Goal: Information Seeking & Learning: Learn about a topic

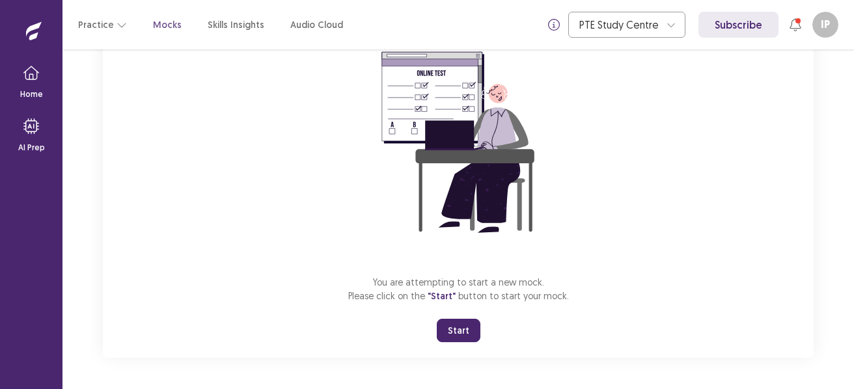
click at [461, 331] on button "Start" at bounding box center [459, 330] width 44 height 23
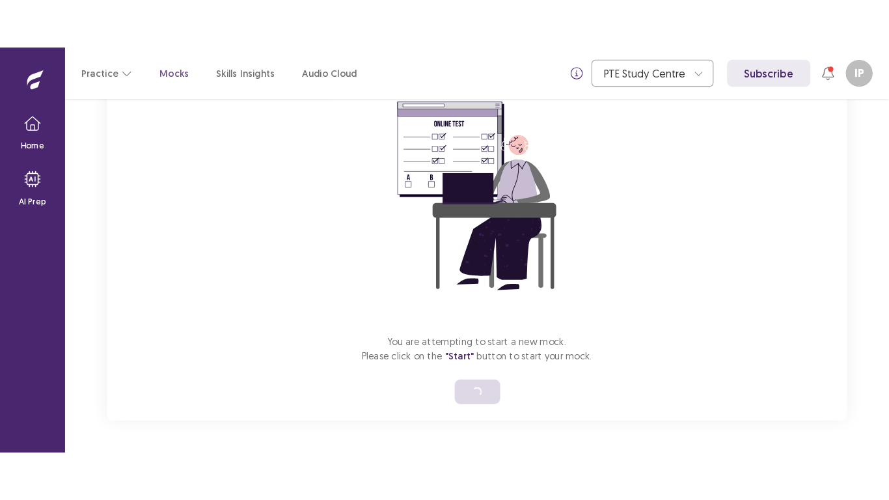
scroll to position [15, 0]
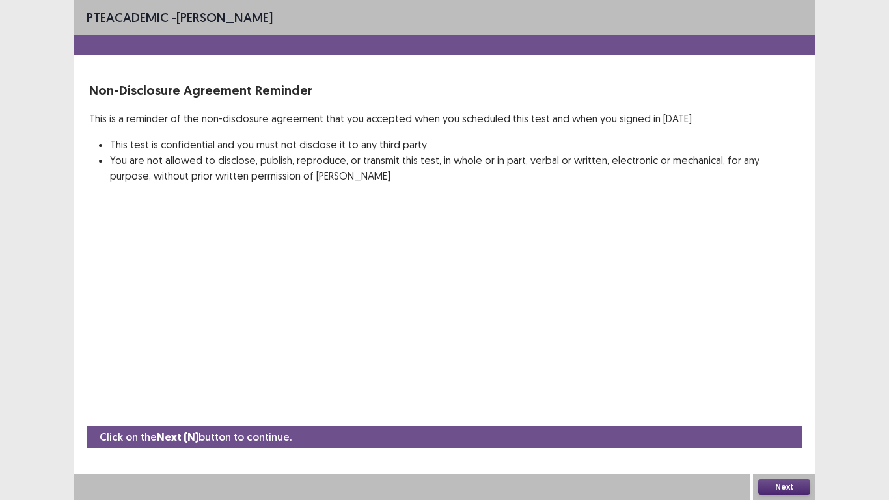
click at [780, 389] on button "Next" at bounding box center [784, 487] width 52 height 16
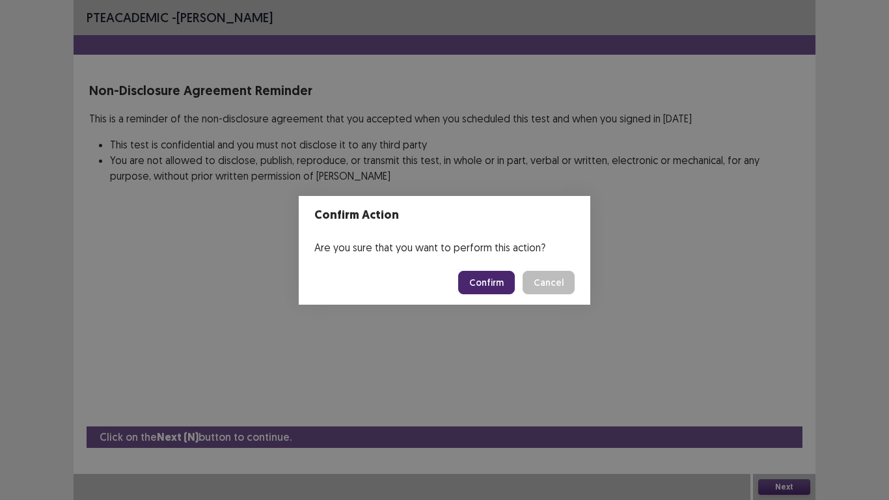
click at [500, 280] on button "Confirm" at bounding box center [486, 282] width 57 height 23
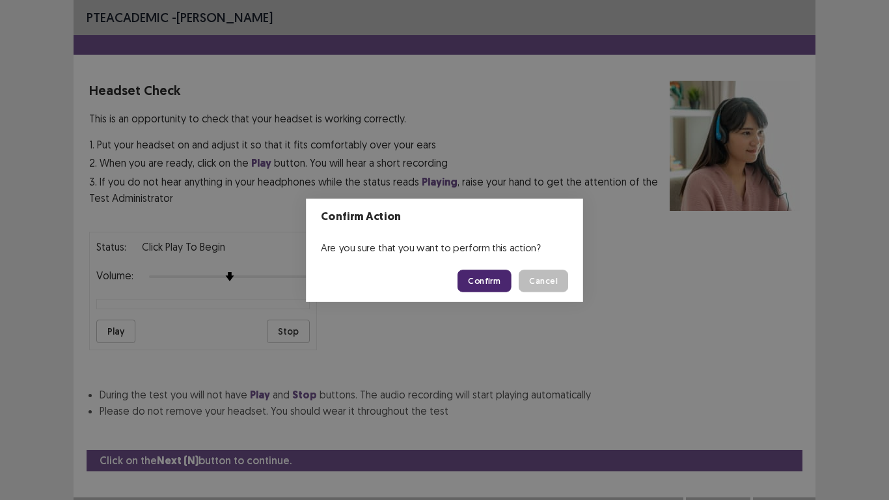
scroll to position [13, 0]
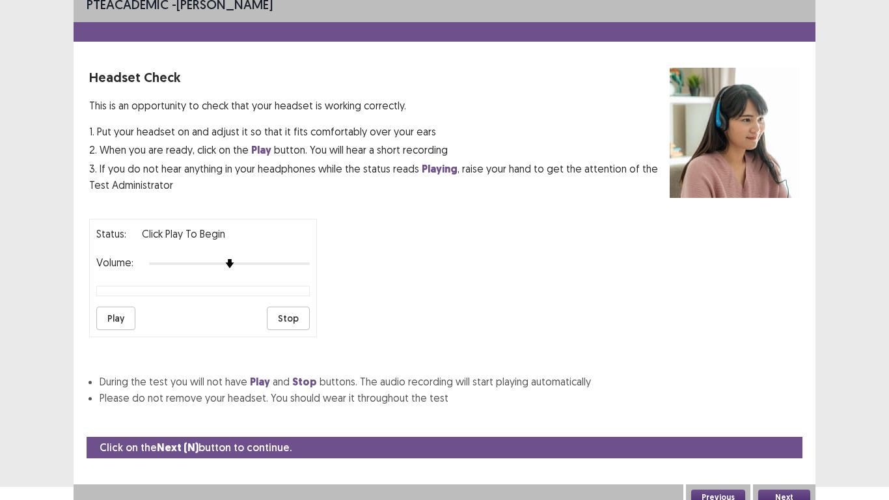
click at [115, 317] on button "Play" at bounding box center [115, 318] width 39 height 23
click at [785, 389] on button "Next" at bounding box center [784, 497] width 52 height 16
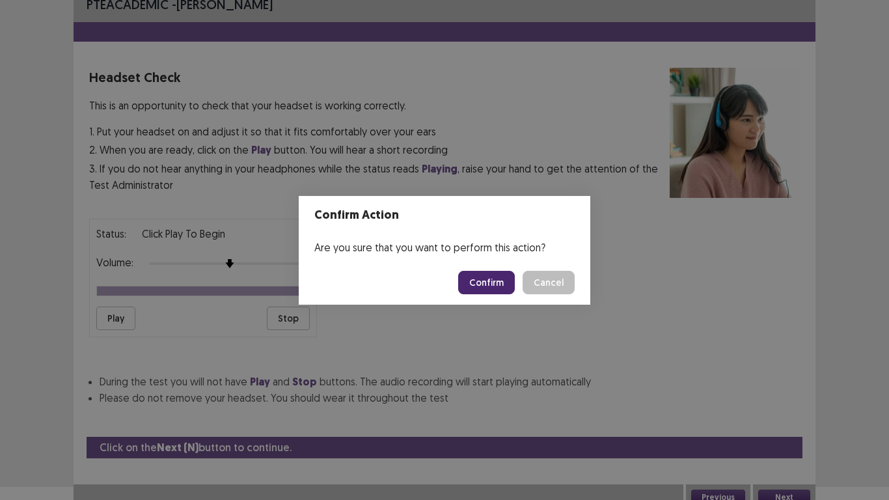
click at [480, 288] on button "Confirm" at bounding box center [486, 282] width 57 height 23
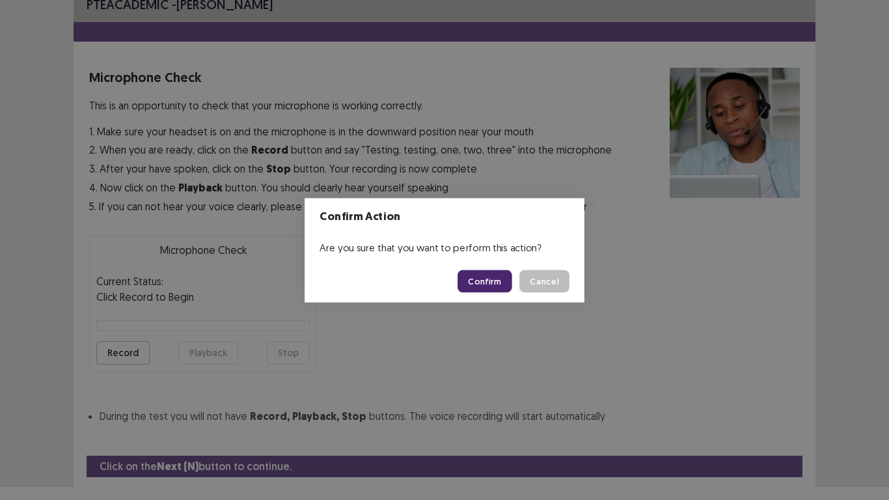
scroll to position [42, 0]
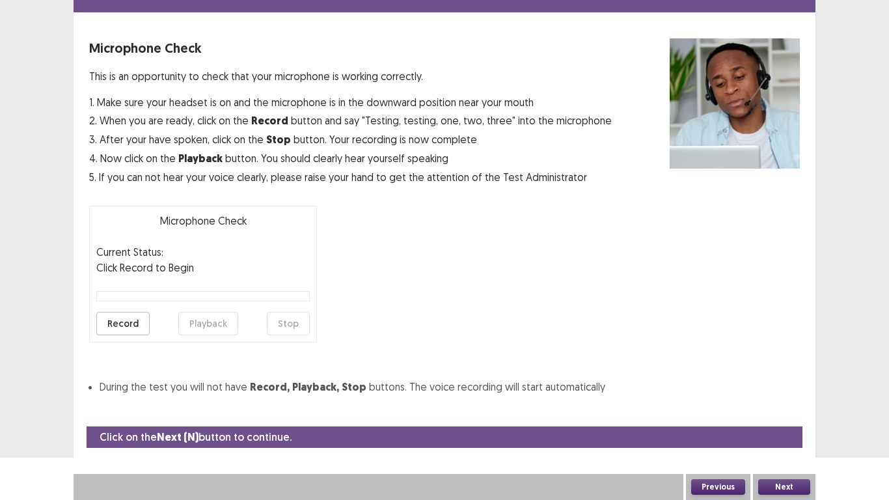
click at [123, 326] on button "Record" at bounding box center [122, 323] width 53 height 23
drag, startPoint x: 284, startPoint y: 323, endPoint x: 262, endPoint y: 324, distance: 21.5
click at [284, 323] on button "Stop" at bounding box center [288, 323] width 43 height 23
click at [207, 321] on button "Playback" at bounding box center [208, 323] width 60 height 23
click at [786, 389] on button "Next" at bounding box center [784, 487] width 52 height 16
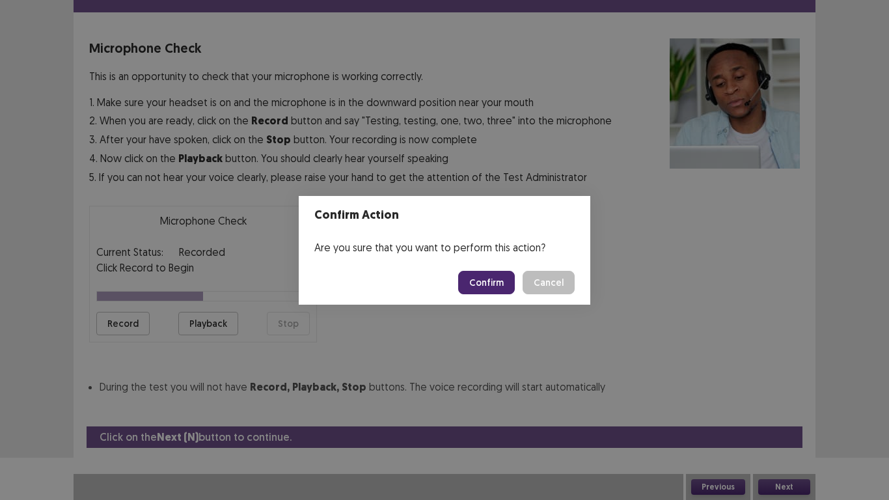
click at [474, 286] on button "Confirm" at bounding box center [486, 282] width 57 height 23
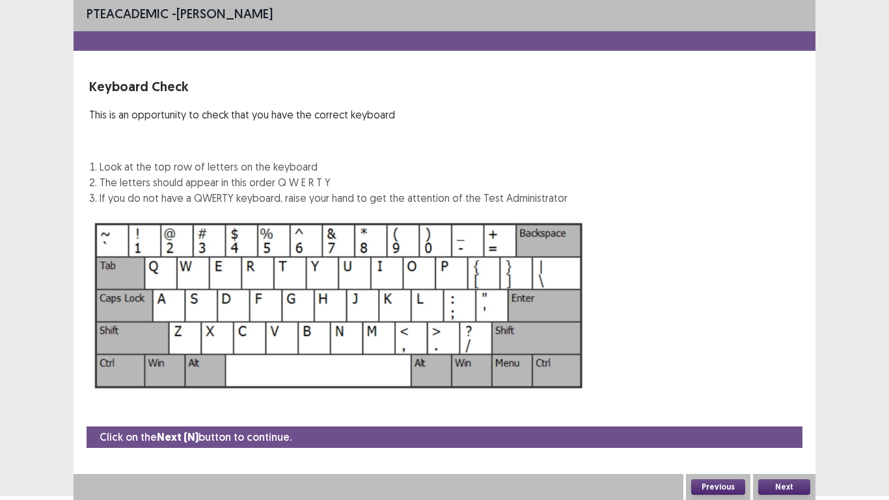
scroll to position [4, 0]
click at [784, 389] on button "Next" at bounding box center [784, 487] width 52 height 16
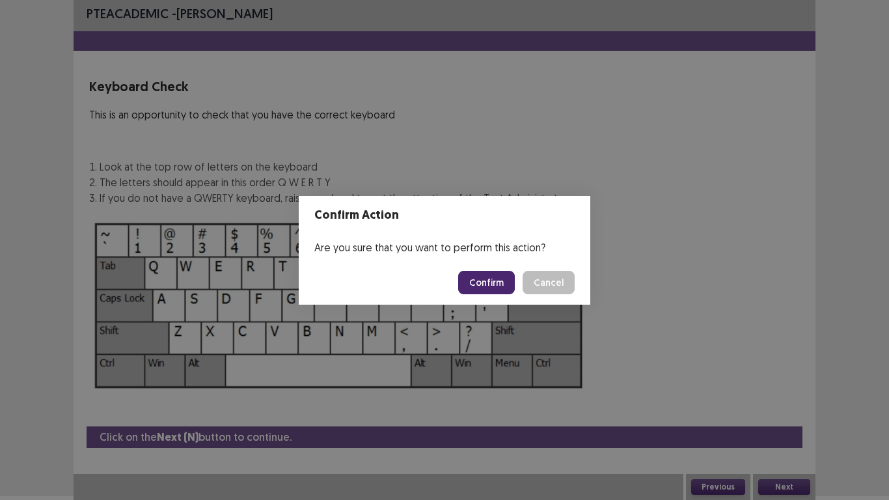
click at [489, 279] on button "Confirm" at bounding box center [486, 282] width 57 height 23
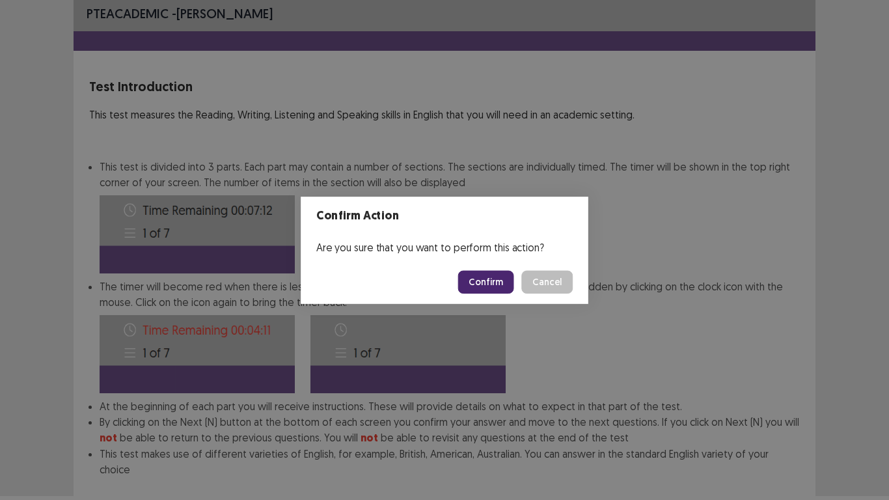
scroll to position [70, 0]
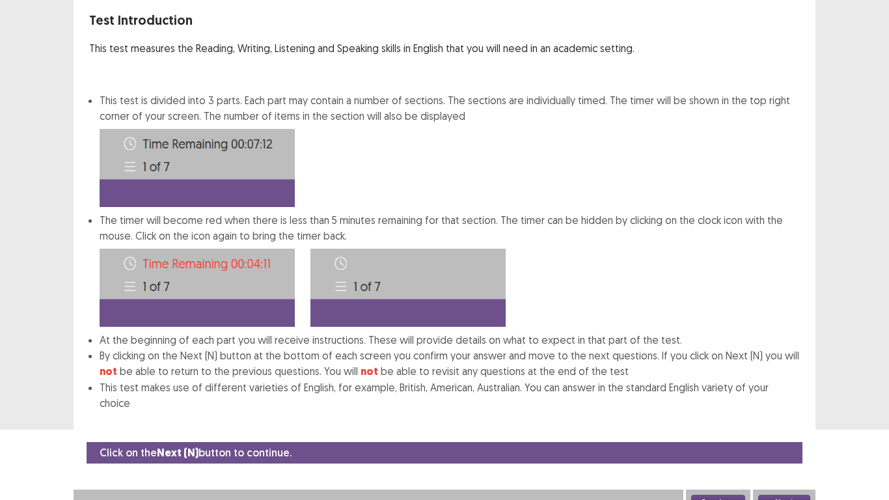
click at [792, 389] on button "Next" at bounding box center [784, 503] width 52 height 16
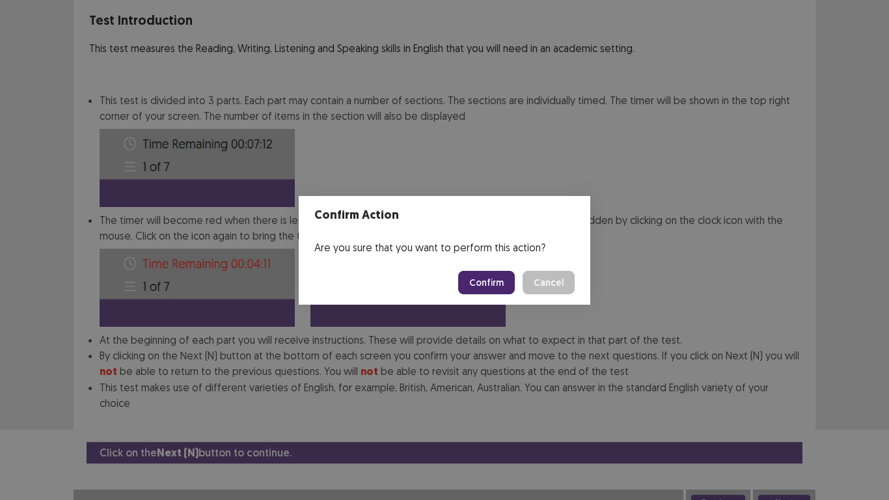
click at [483, 290] on button "Confirm" at bounding box center [486, 282] width 57 height 23
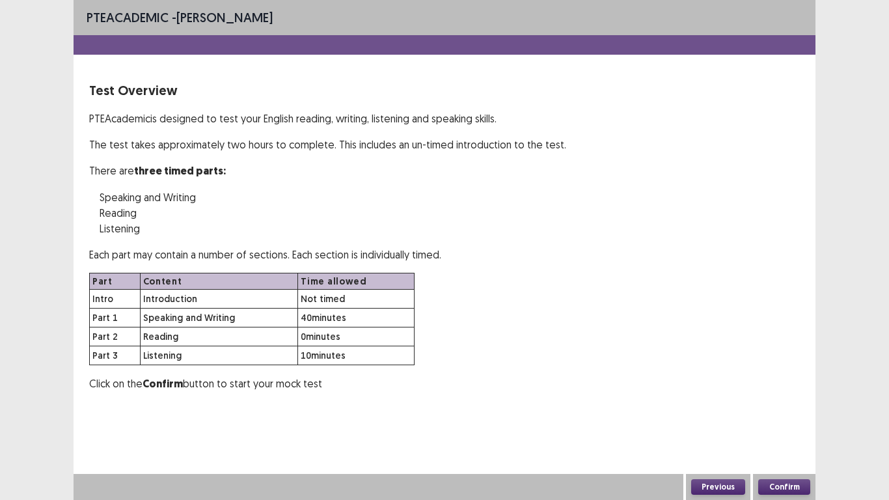
scroll to position [0, 0]
click at [789, 389] on button "Confirm" at bounding box center [784, 487] width 52 height 16
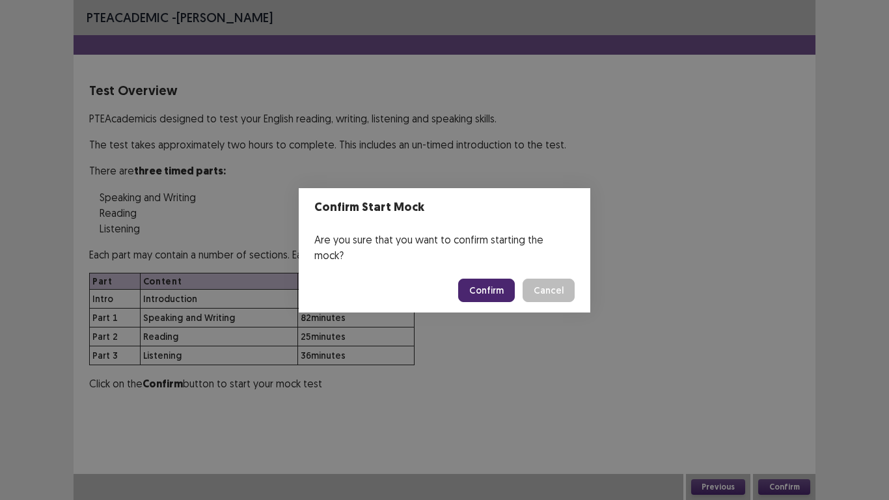
click at [494, 280] on button "Confirm" at bounding box center [486, 290] width 57 height 23
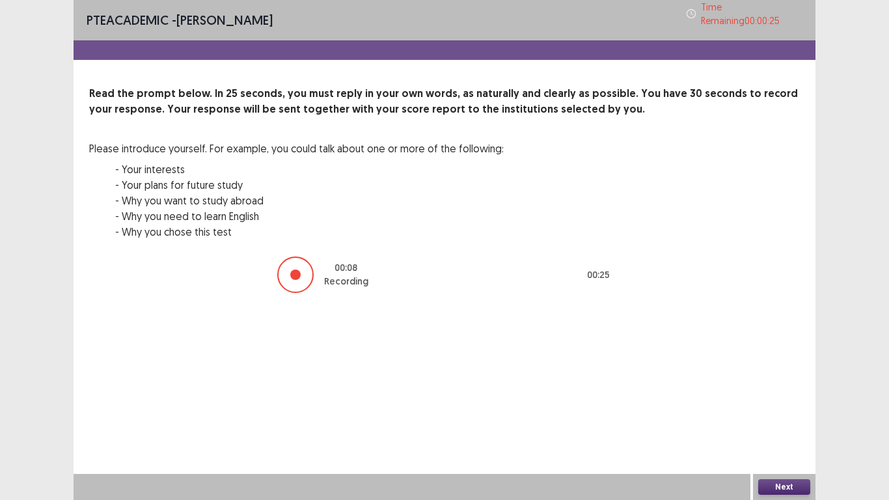
click at [777, 389] on button "Next" at bounding box center [784, 487] width 52 height 16
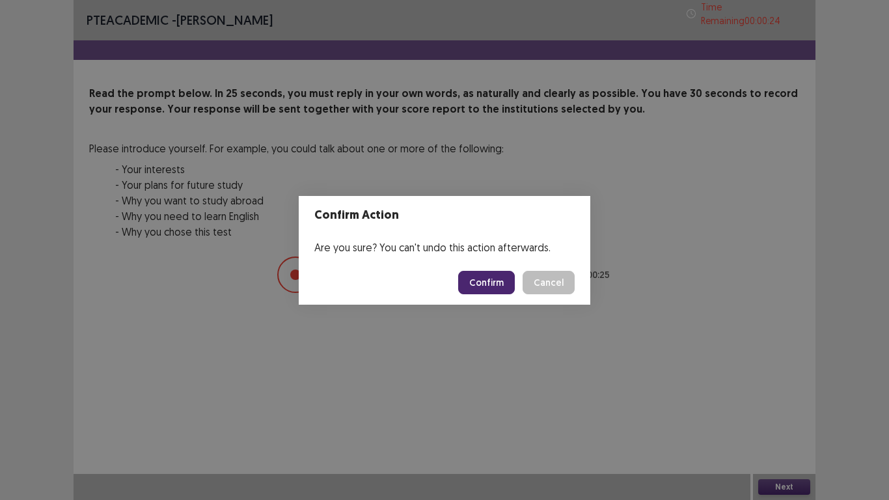
click at [500, 287] on button "Confirm" at bounding box center [486, 282] width 57 height 23
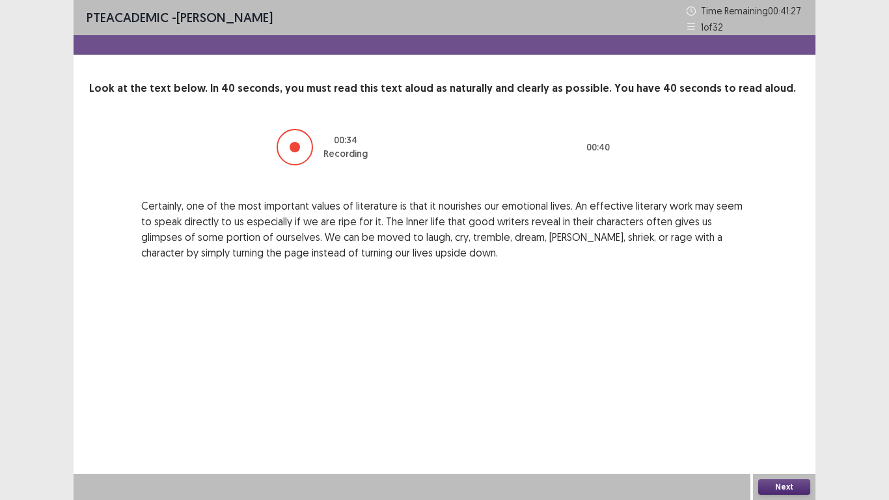
click at [791, 389] on button "Next" at bounding box center [784, 487] width 52 height 16
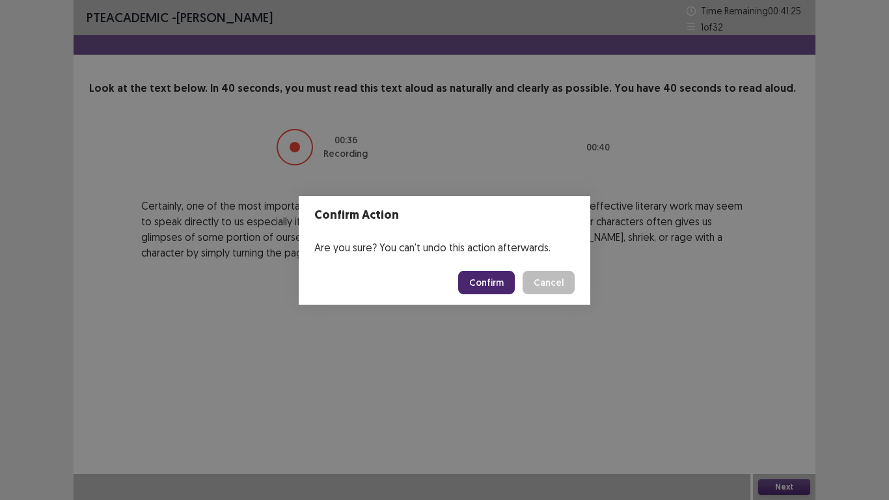
click at [486, 285] on button "Confirm" at bounding box center [486, 282] width 57 height 23
